Goal: Transaction & Acquisition: Purchase product/service

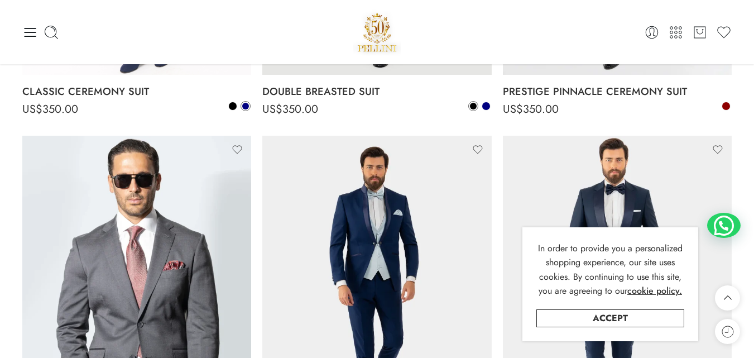
scroll to position [2343, 0]
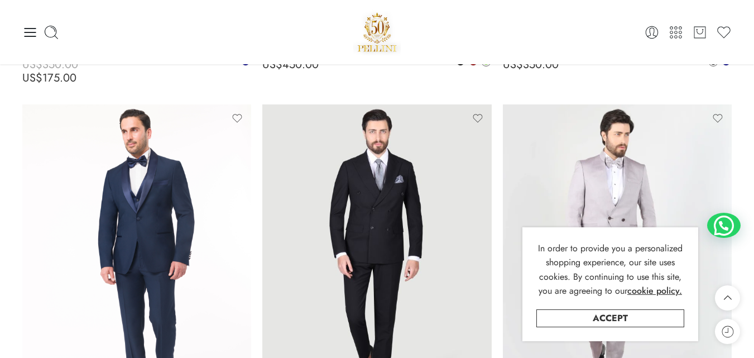
click at [379, 44] on img at bounding box center [377, 31] width 48 height 47
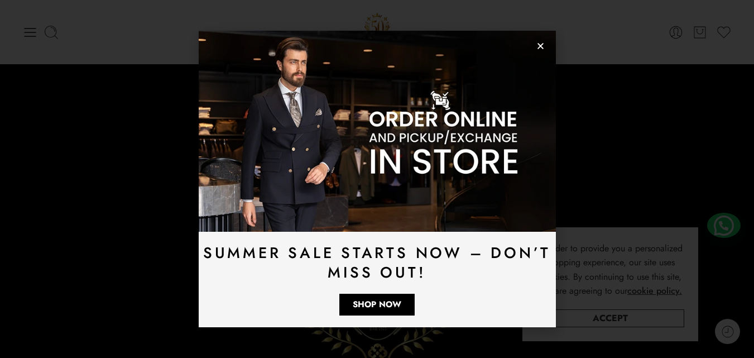
click at [546, 56] on img at bounding box center [377, 131] width 357 height 201
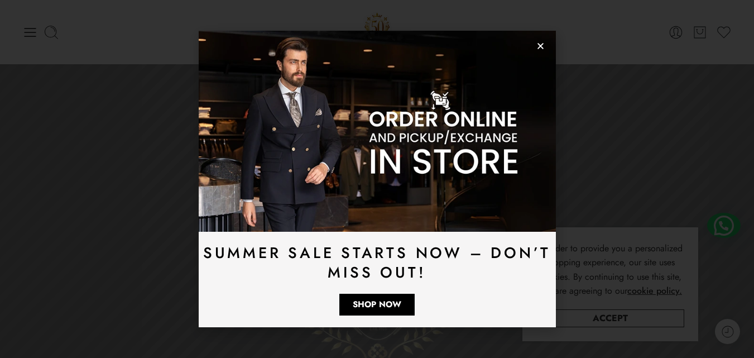
click at [539, 46] on use "Close" at bounding box center [540, 46] width 6 height 6
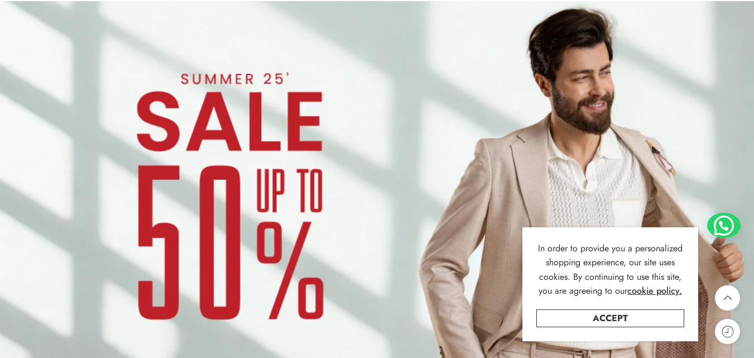
scroll to position [948, 0]
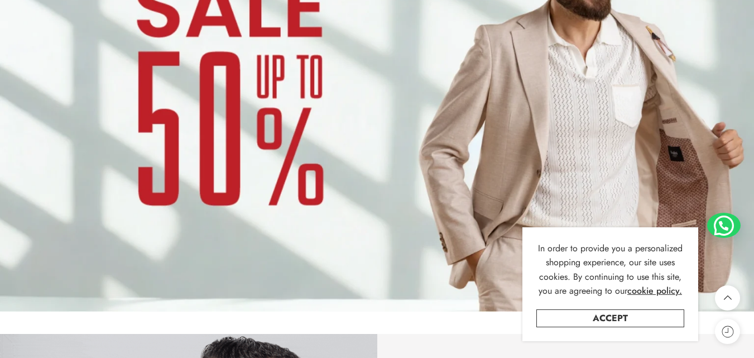
click at [211, 159] on img at bounding box center [377, 99] width 754 height 424
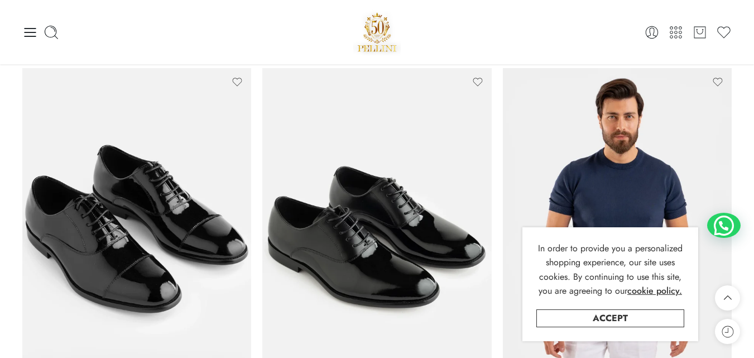
scroll to position [112, 0]
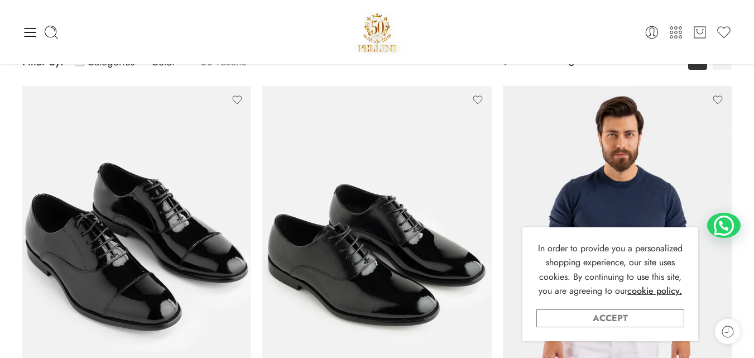
click at [618, 324] on link "Accept" at bounding box center [610, 318] width 148 height 18
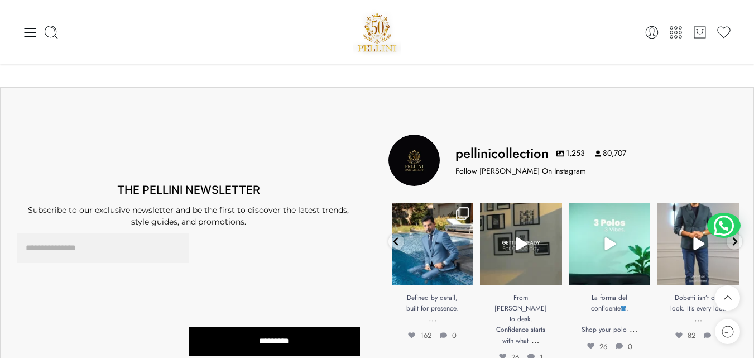
scroll to position [7643, 0]
